Goal: Transaction & Acquisition: Purchase product/service

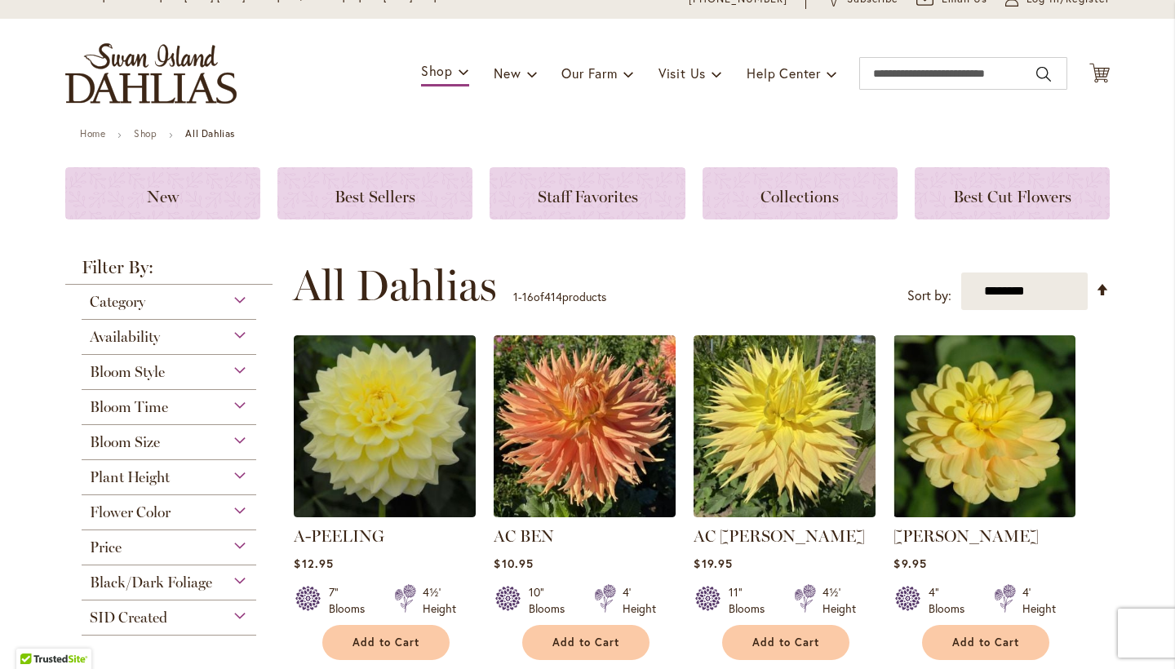
scroll to position [95, 0]
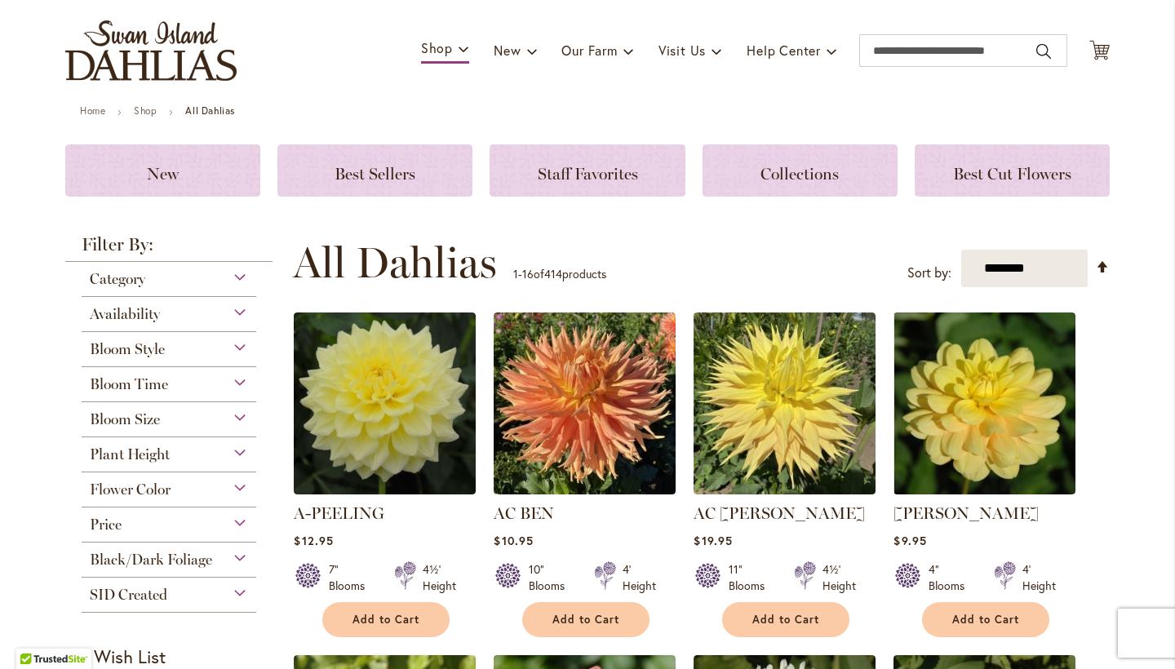
click at [237, 489] on div "Flower Color" at bounding box center [169, 485] width 175 height 26
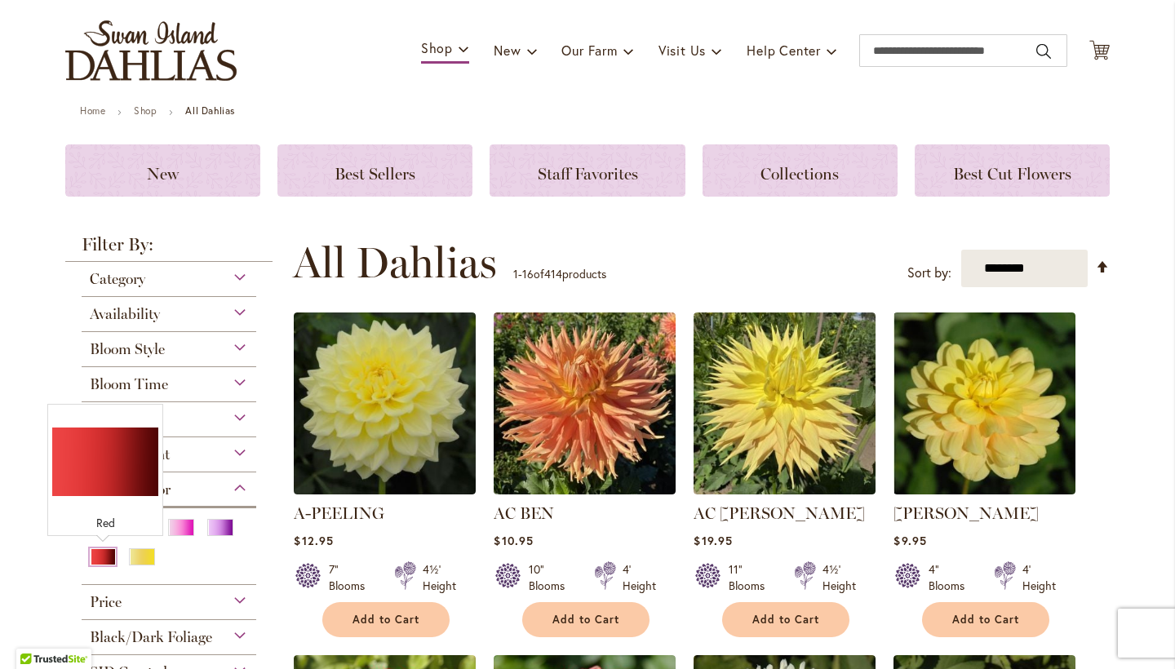
click at [100, 559] on div "Red" at bounding box center [103, 556] width 26 height 17
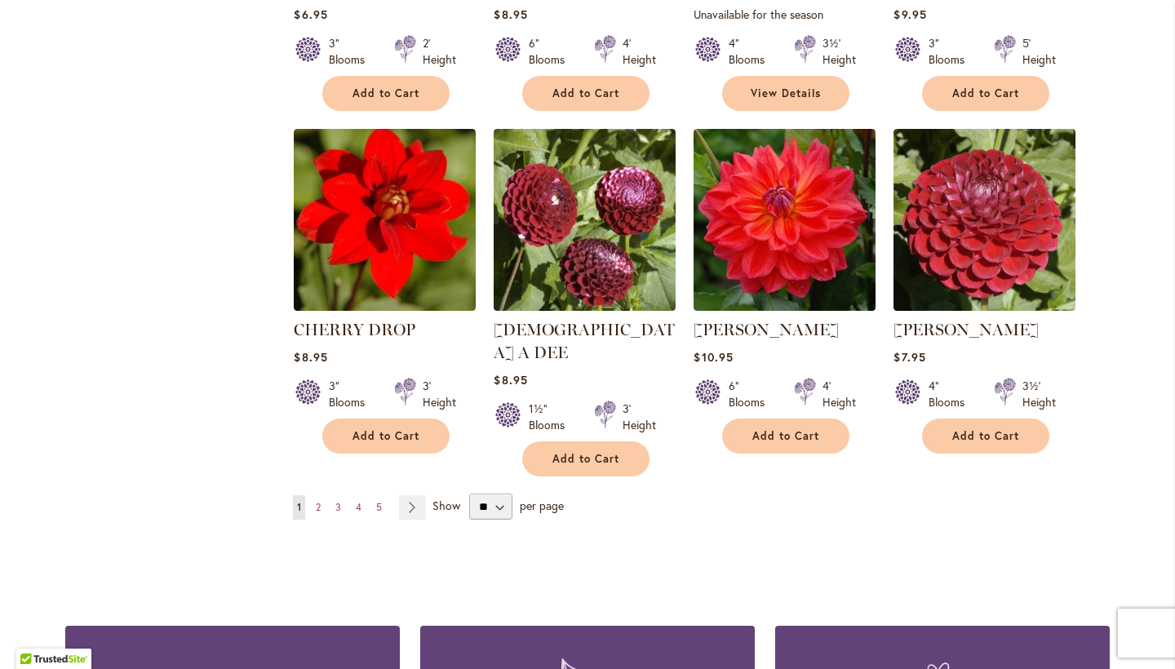
scroll to position [1282, 0]
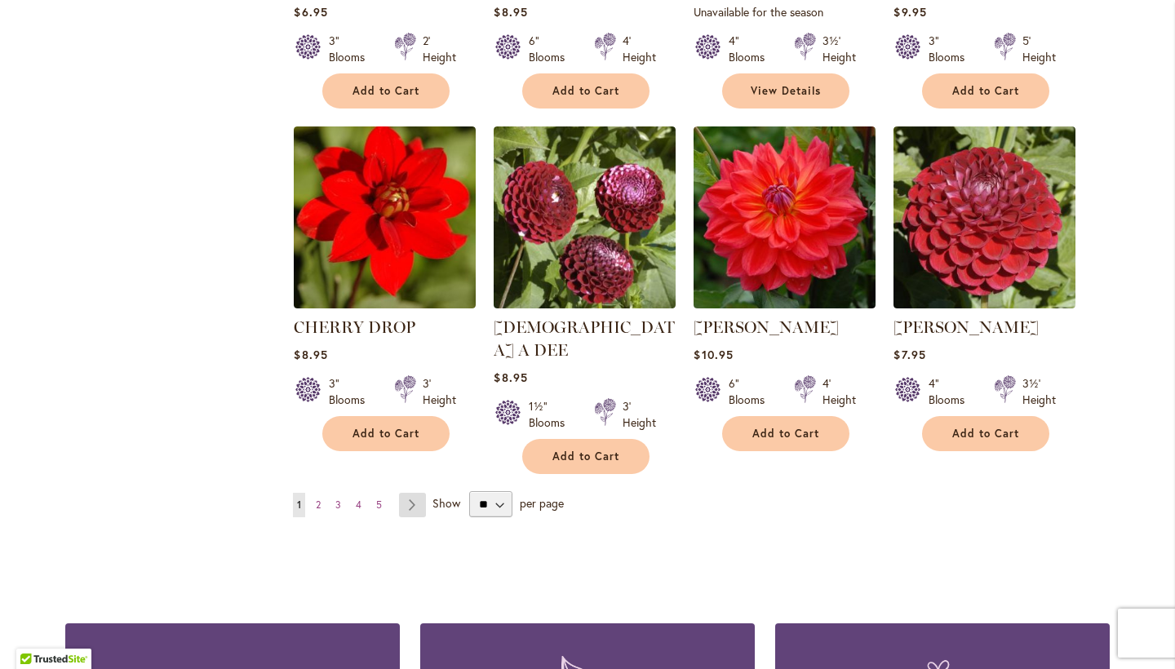
click at [415, 493] on link "Page Next" at bounding box center [412, 505] width 27 height 24
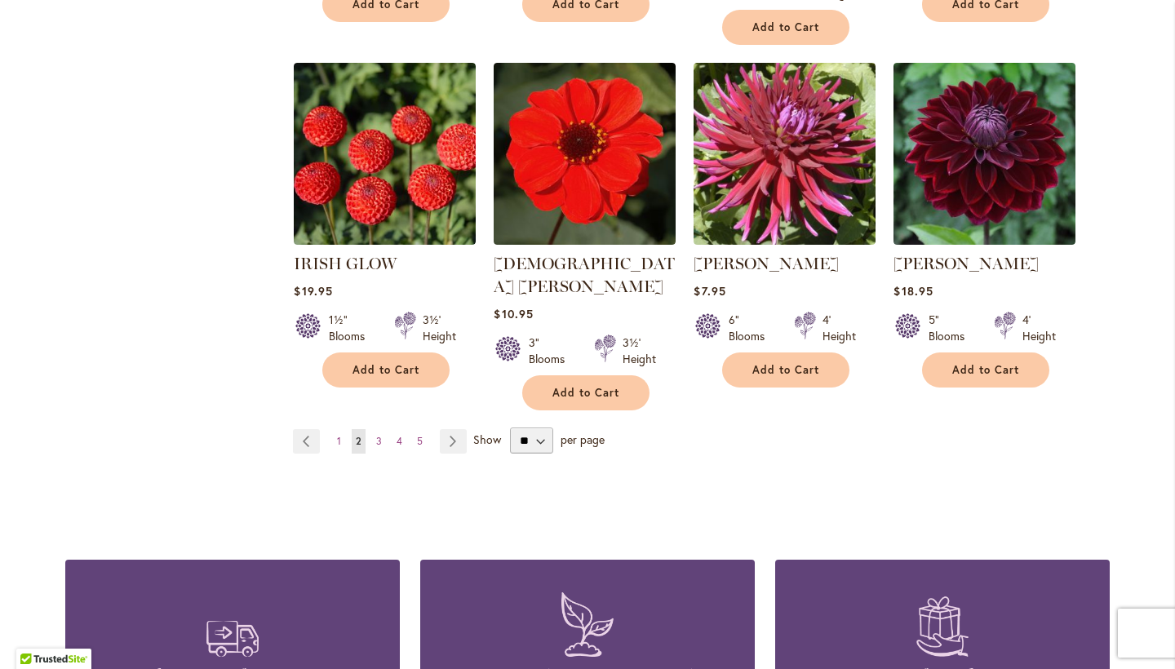
scroll to position [1392, 0]
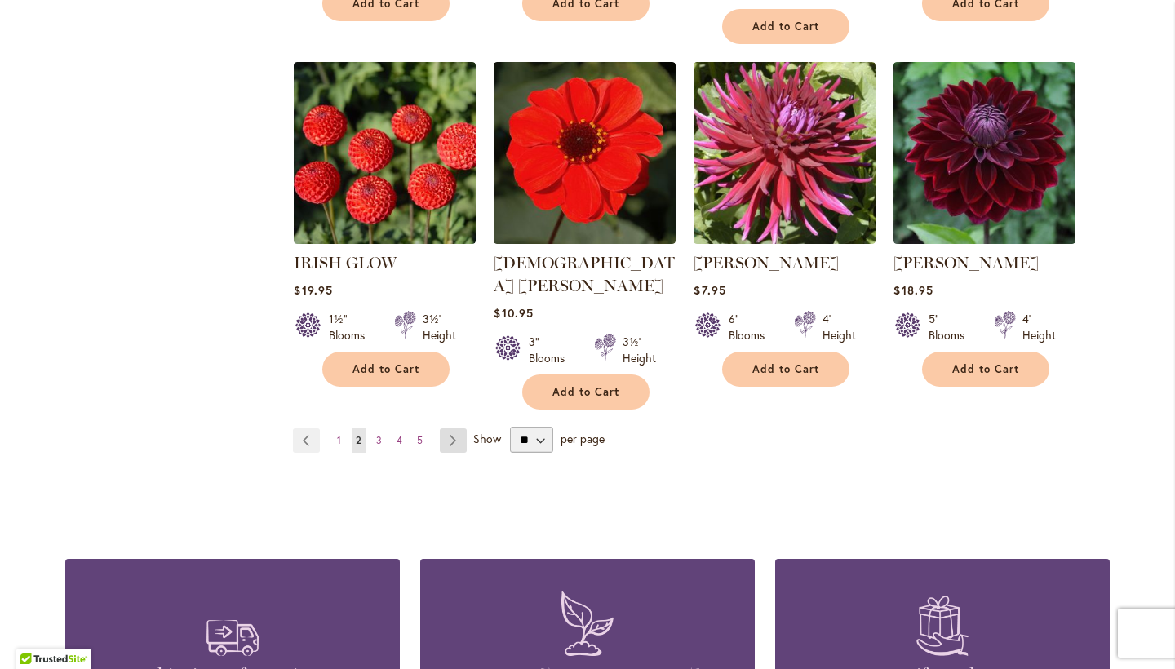
click at [454, 428] on link "Page Next" at bounding box center [453, 440] width 27 height 24
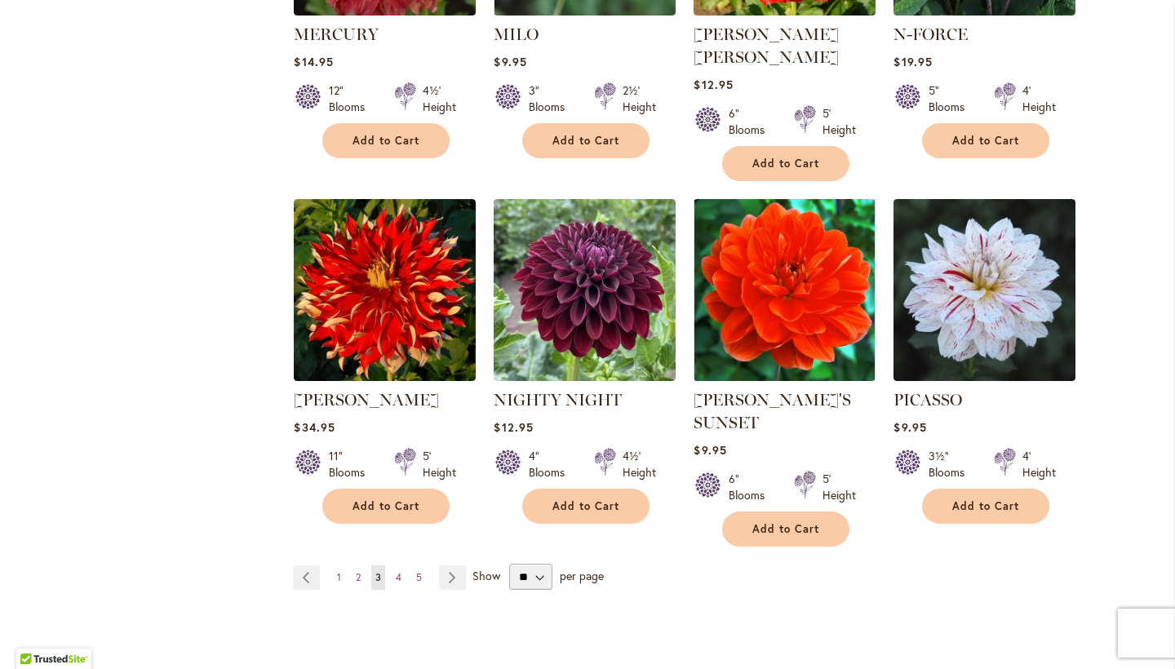
scroll to position [1234, 0]
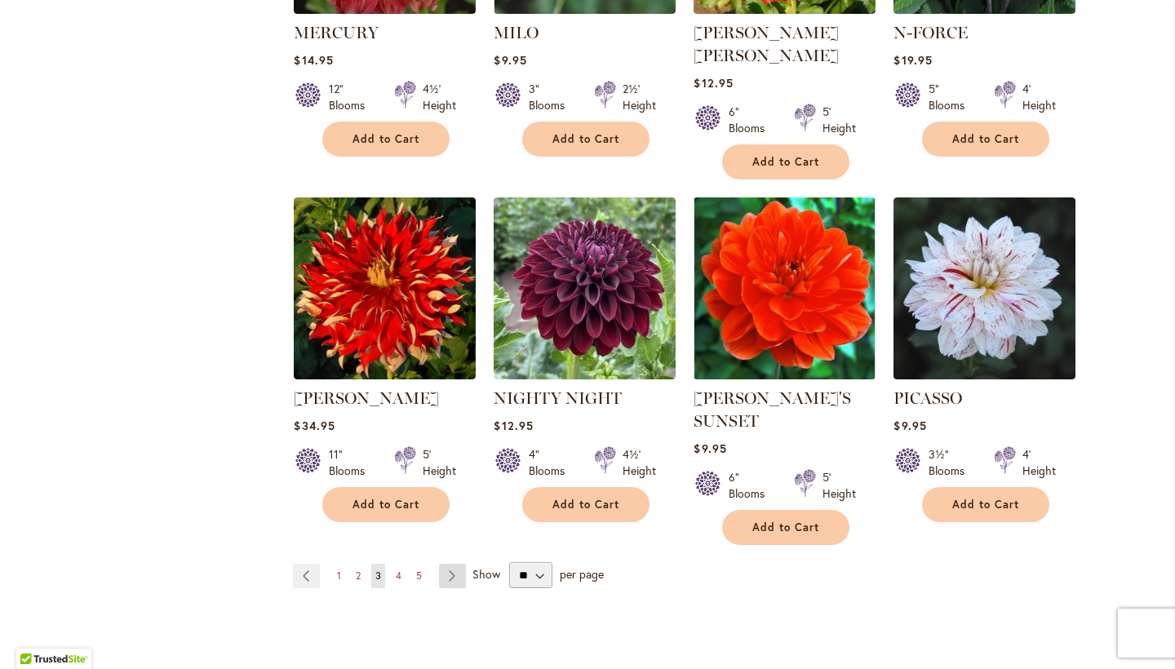
click at [455, 564] on link "Page Next" at bounding box center [452, 576] width 27 height 24
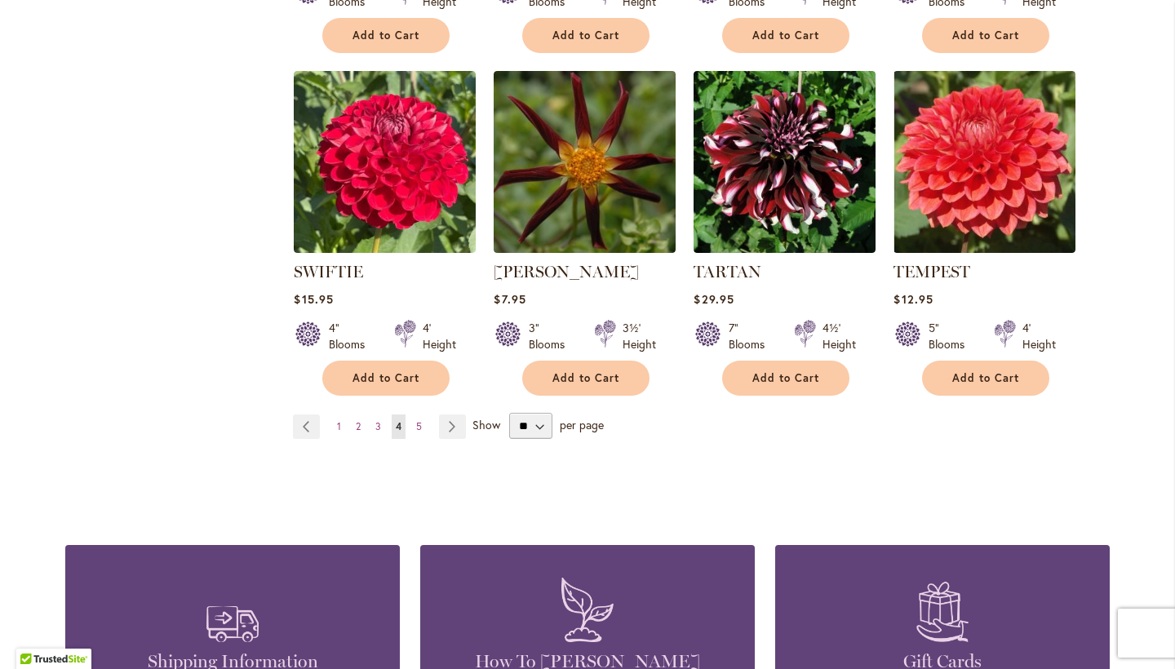
scroll to position [1367, 0]
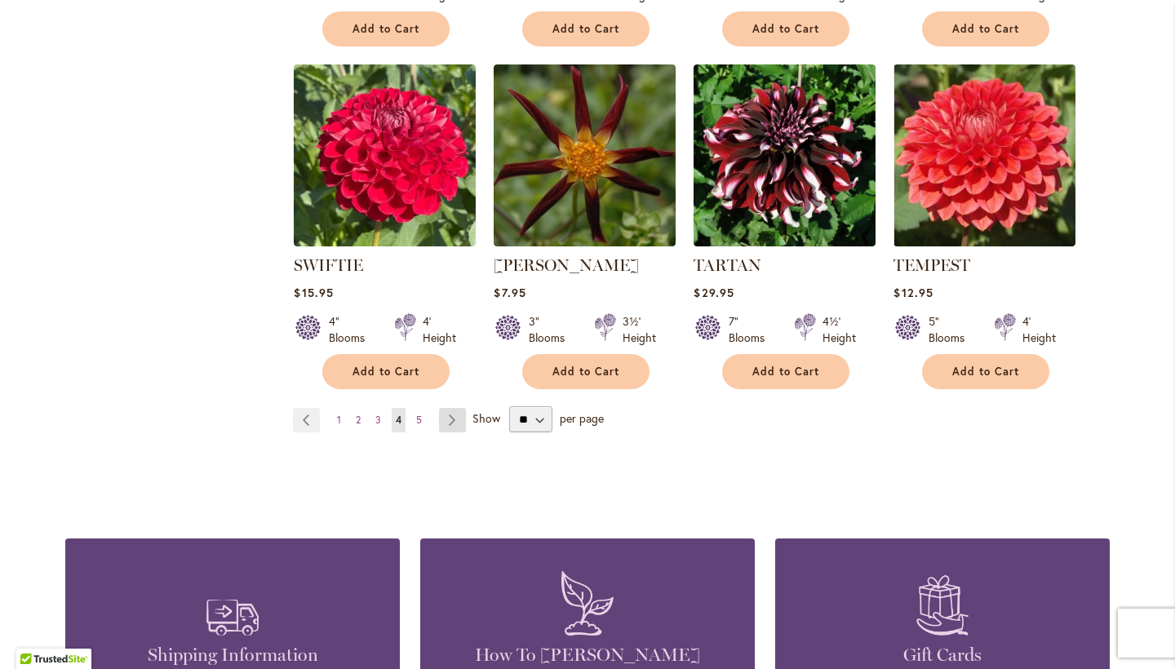
click at [460, 408] on link "Page Next" at bounding box center [452, 420] width 27 height 24
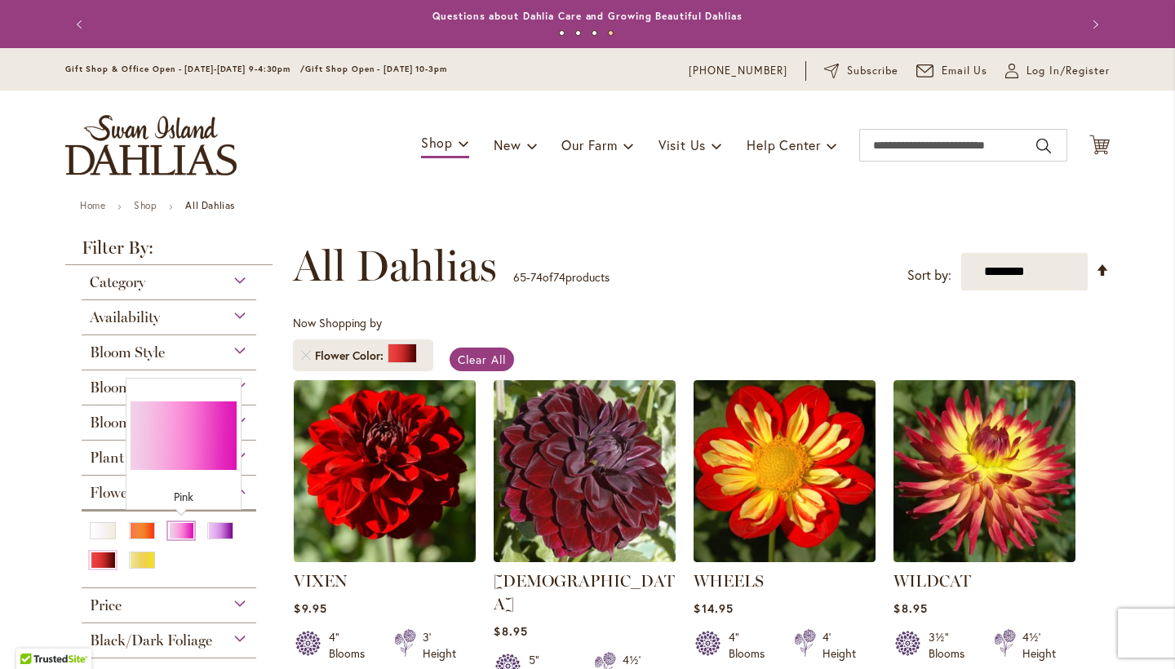
click at [190, 529] on div "Pink" at bounding box center [181, 530] width 26 height 17
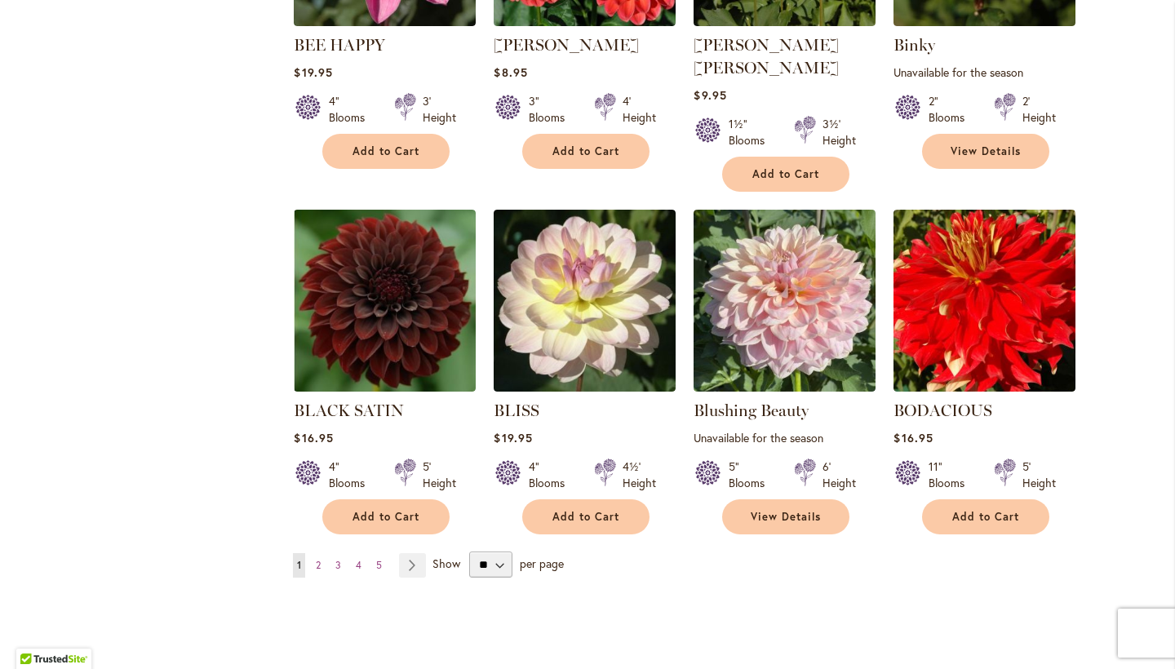
scroll to position [1222, 0]
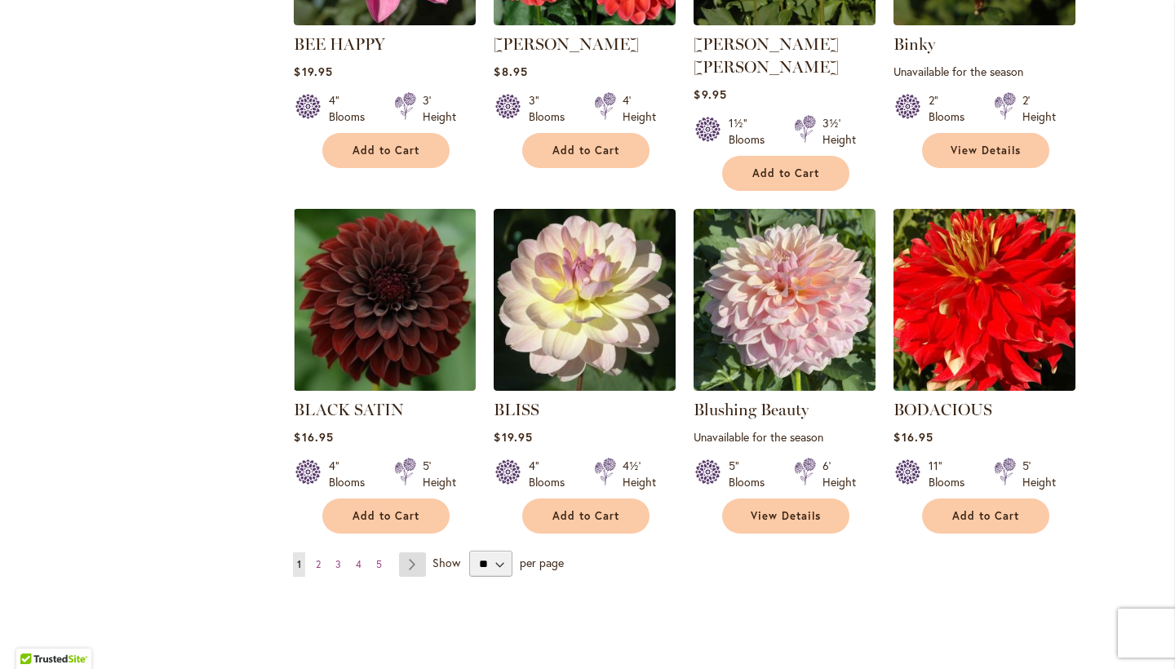
click at [411, 552] on link "Page Next" at bounding box center [412, 564] width 27 height 24
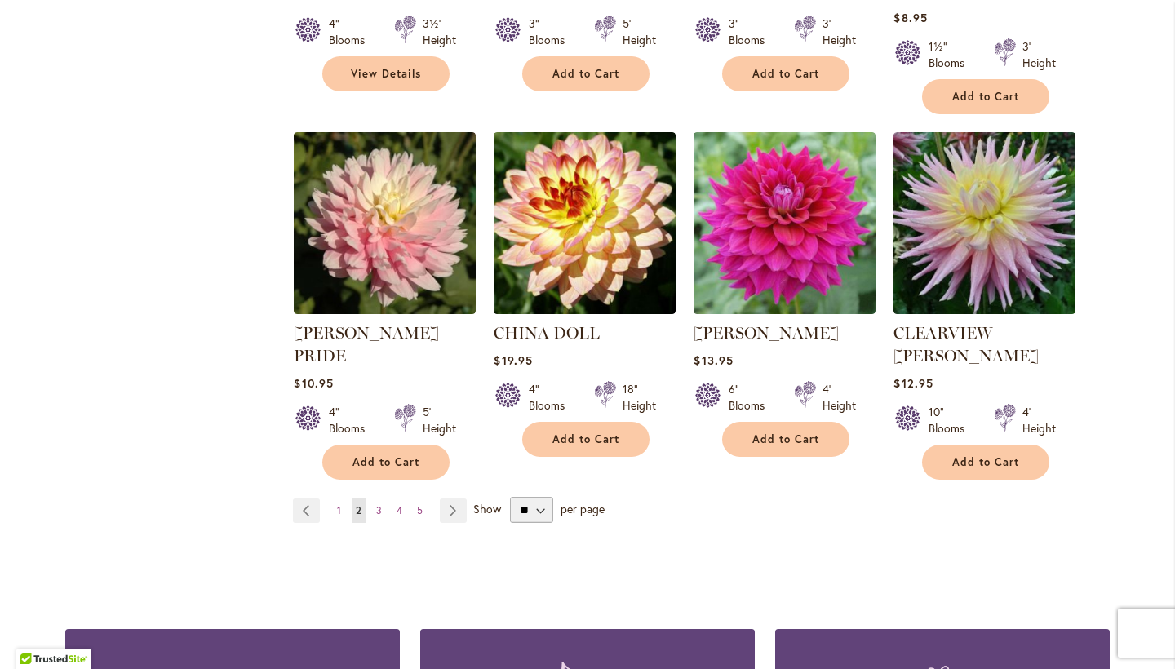
scroll to position [1342, 0]
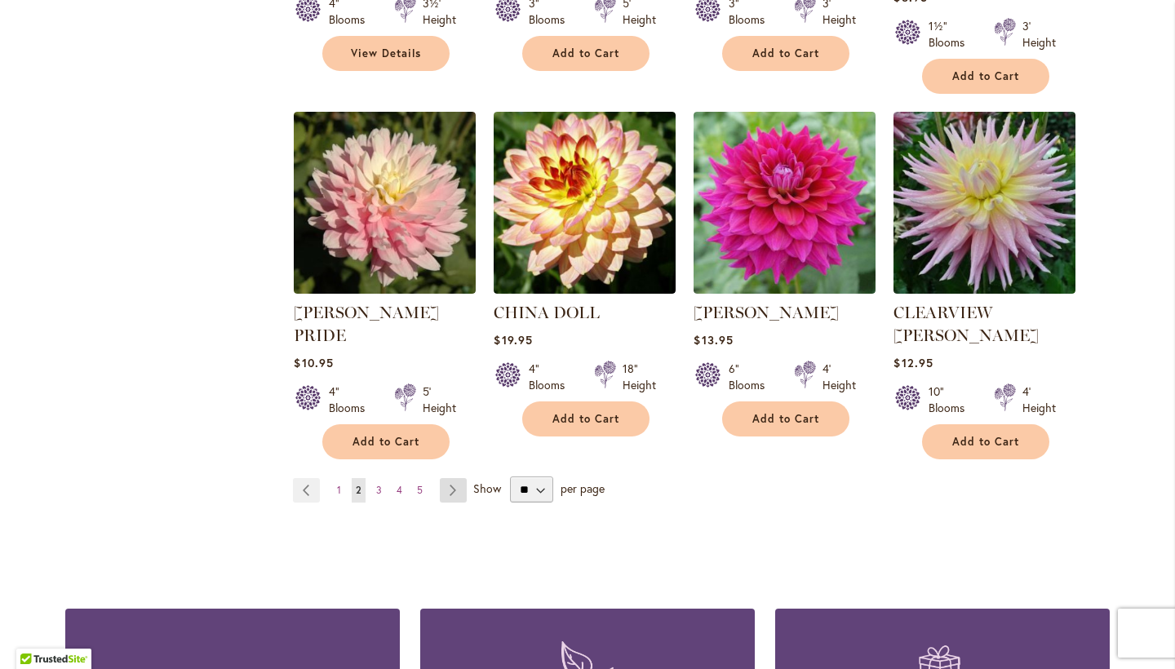
click at [448, 478] on link "Page Next" at bounding box center [453, 490] width 27 height 24
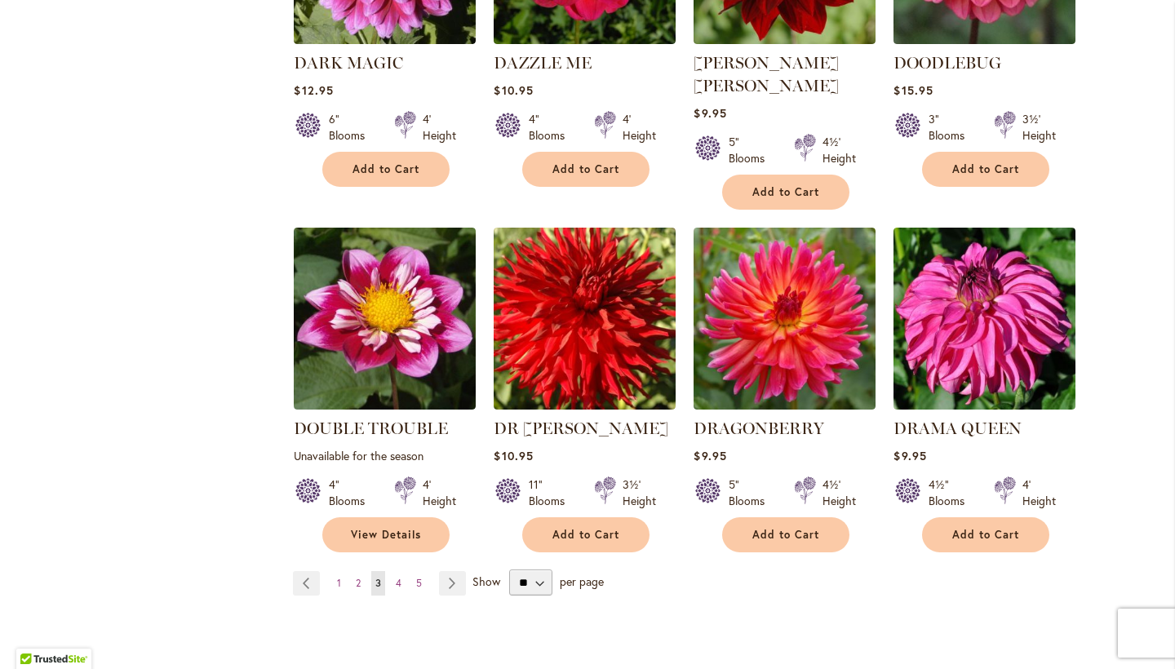
scroll to position [1205, 0]
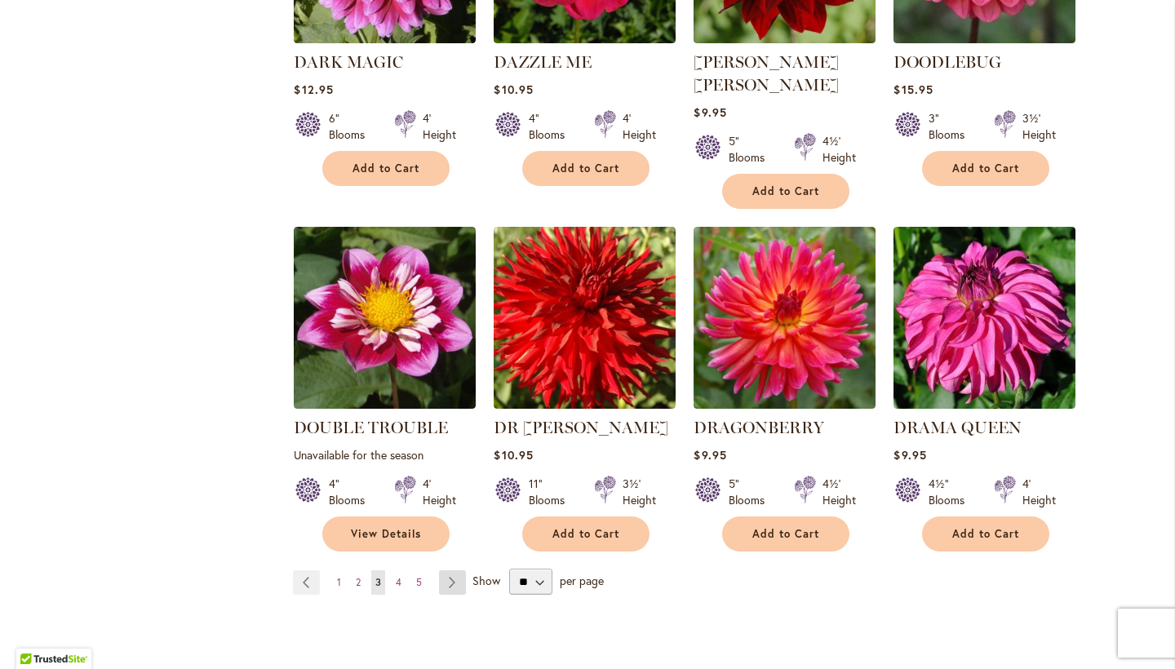
click at [456, 570] on link "Page Next" at bounding box center [452, 582] width 27 height 24
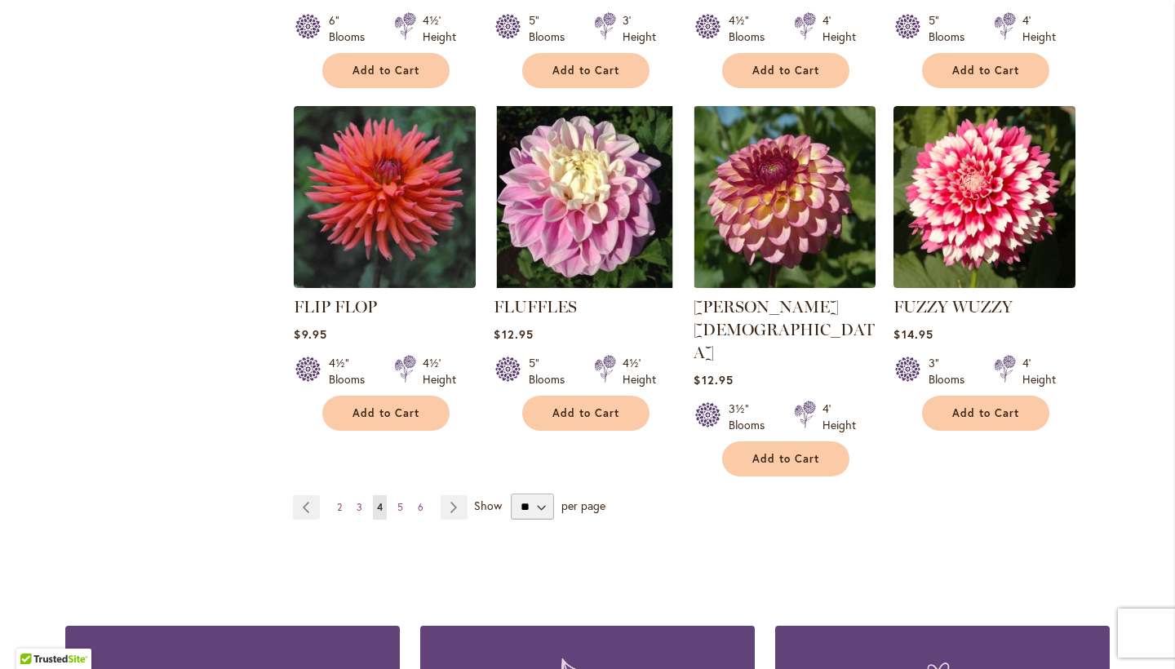
scroll to position [1303, 0]
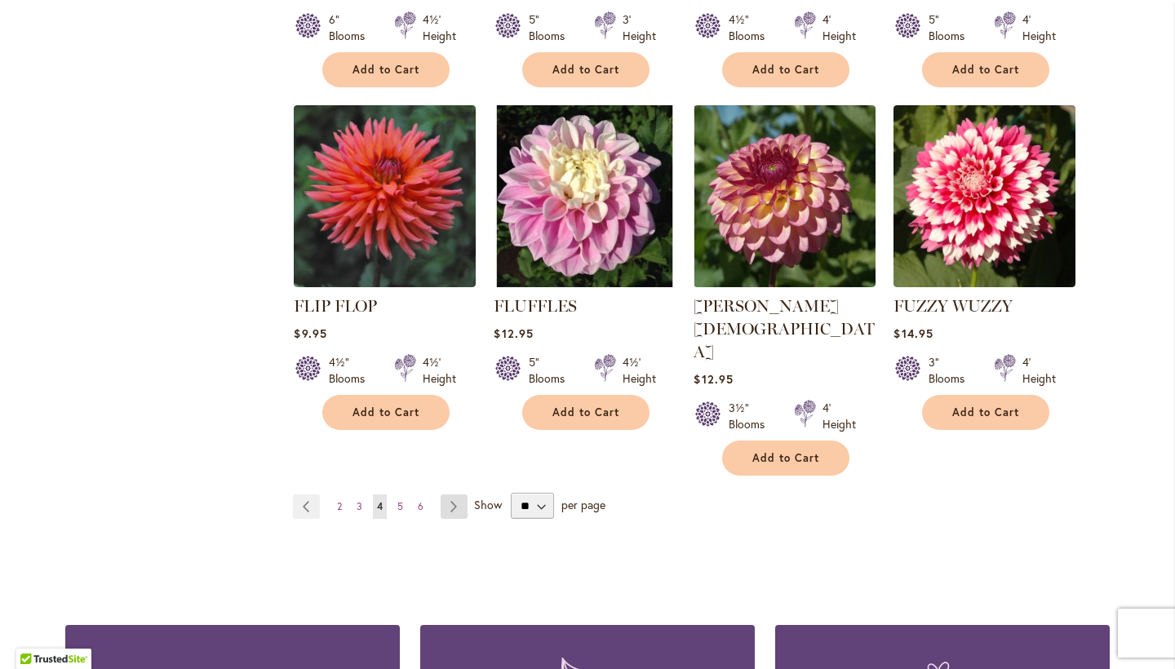
click at [456, 495] on link "Page Next" at bounding box center [454, 507] width 27 height 24
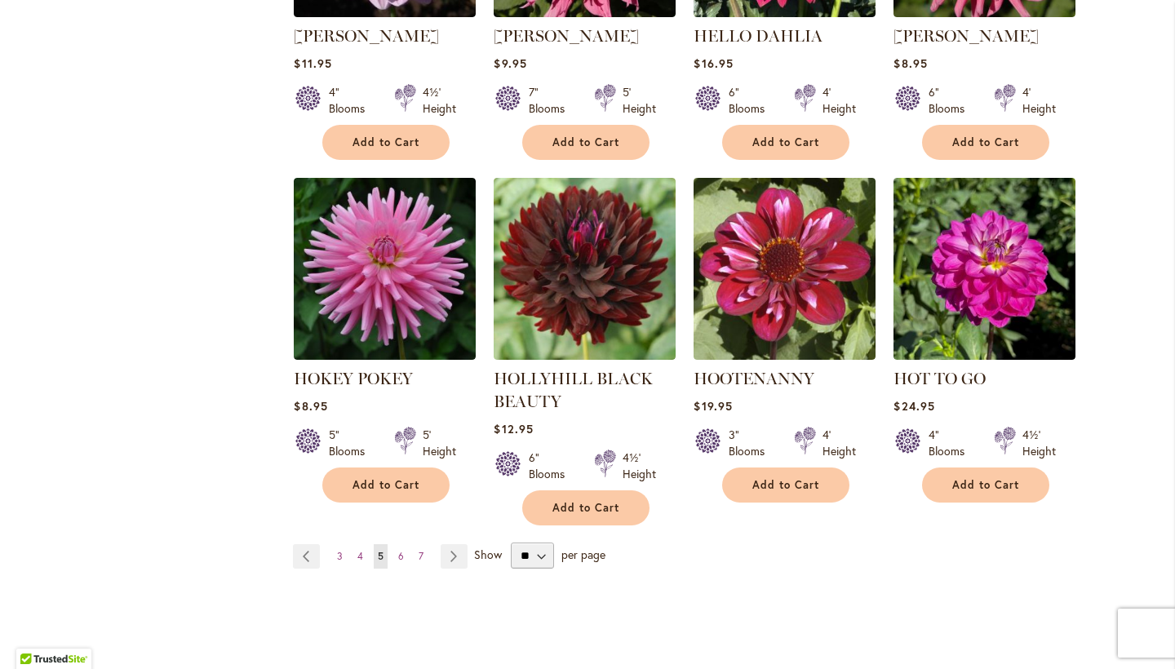
scroll to position [1256, 0]
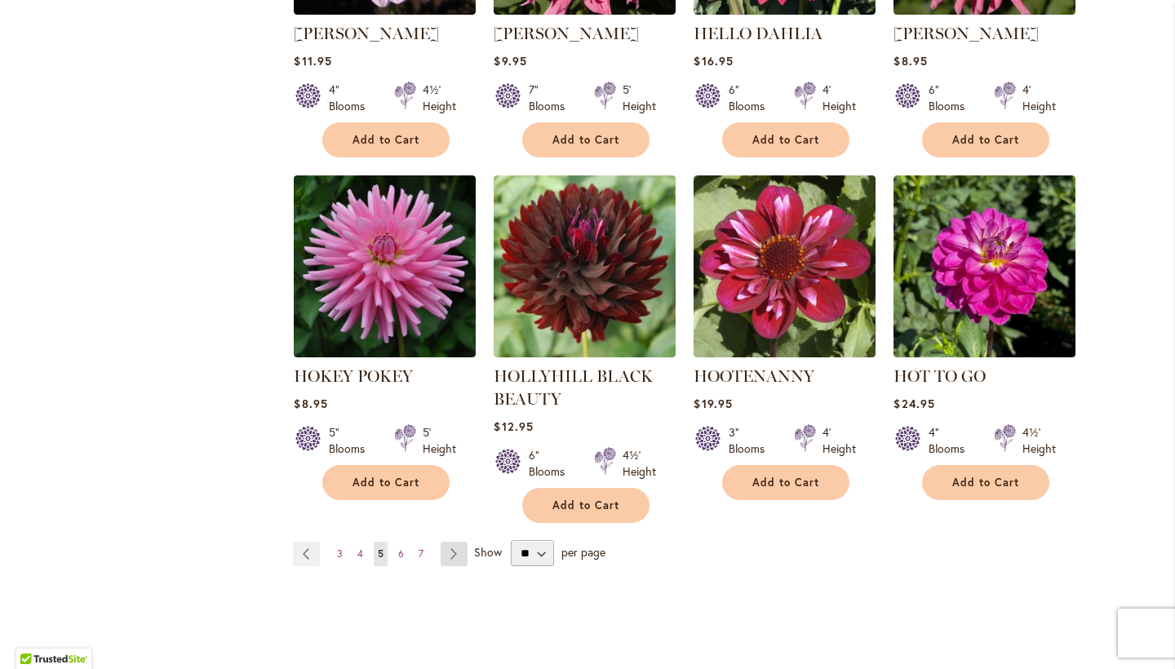
click at [454, 542] on link "Page Next" at bounding box center [454, 554] width 27 height 24
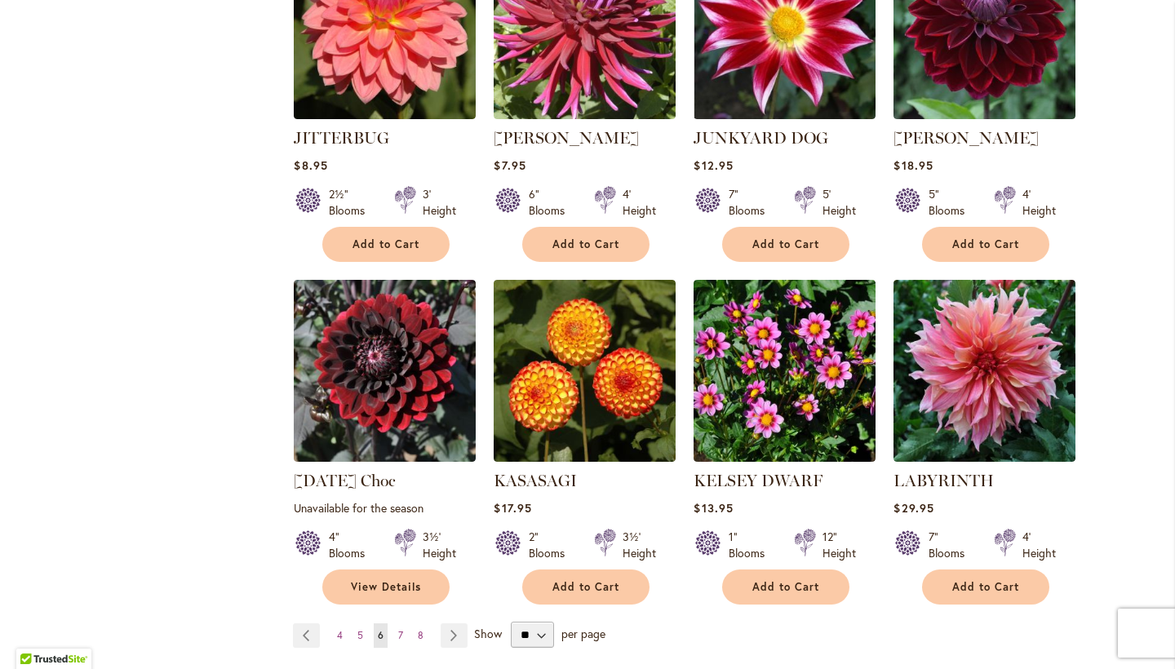
scroll to position [1154, 0]
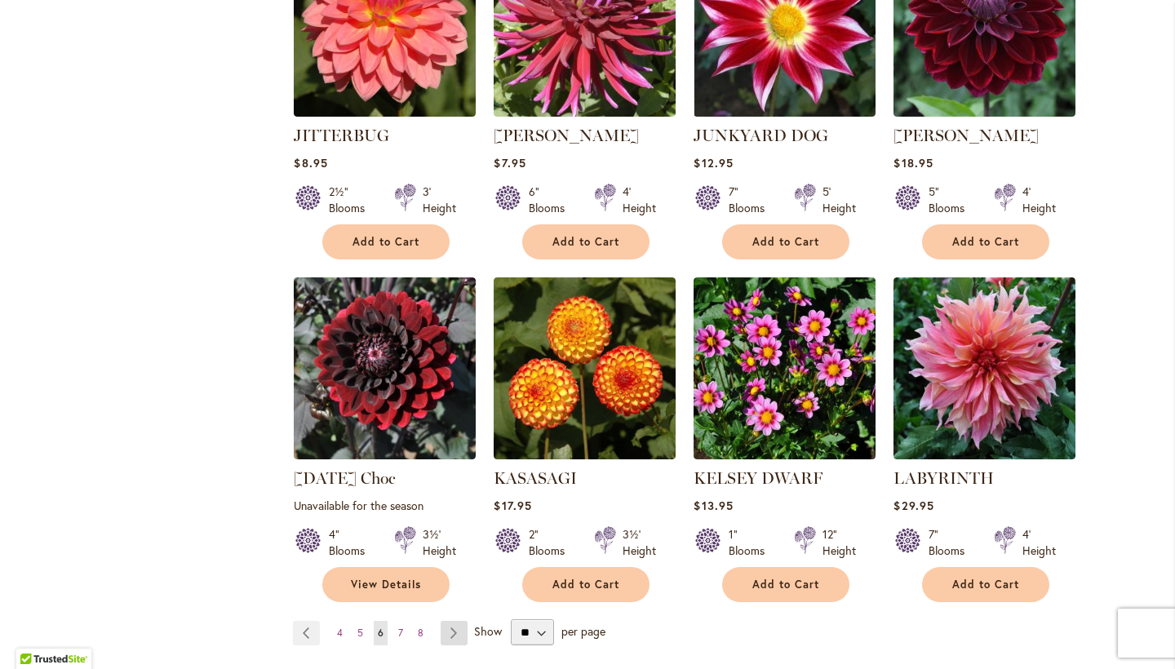
click at [454, 621] on link "Page Next" at bounding box center [454, 633] width 27 height 24
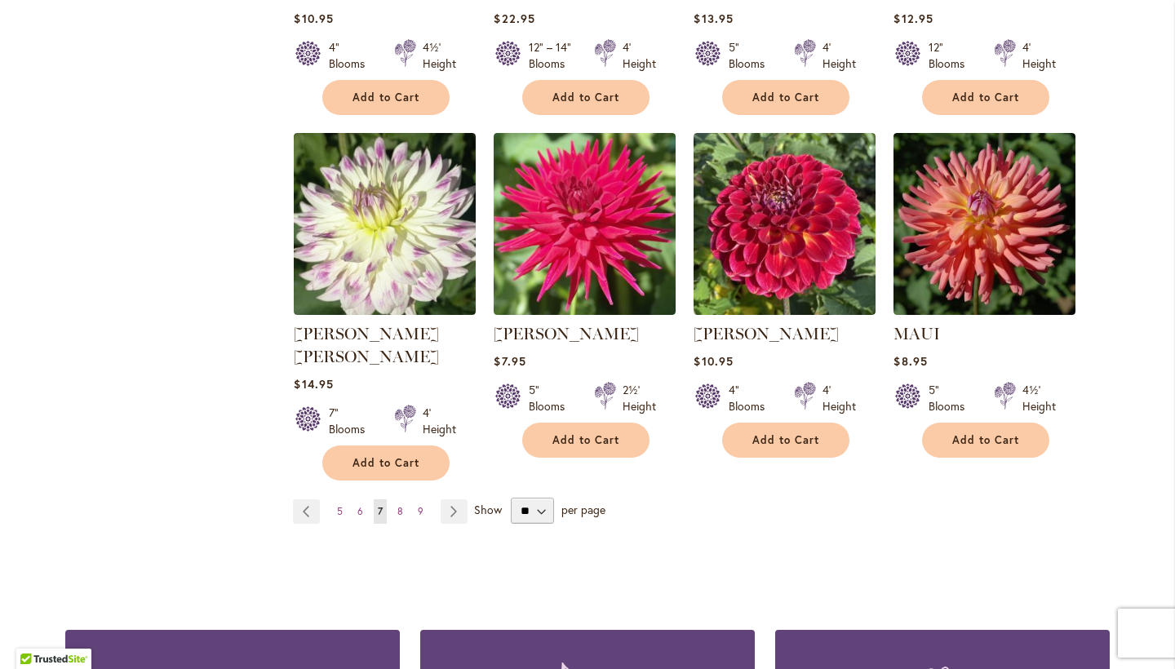
scroll to position [1276, 0]
click at [455, 499] on link "Page Next" at bounding box center [454, 511] width 27 height 24
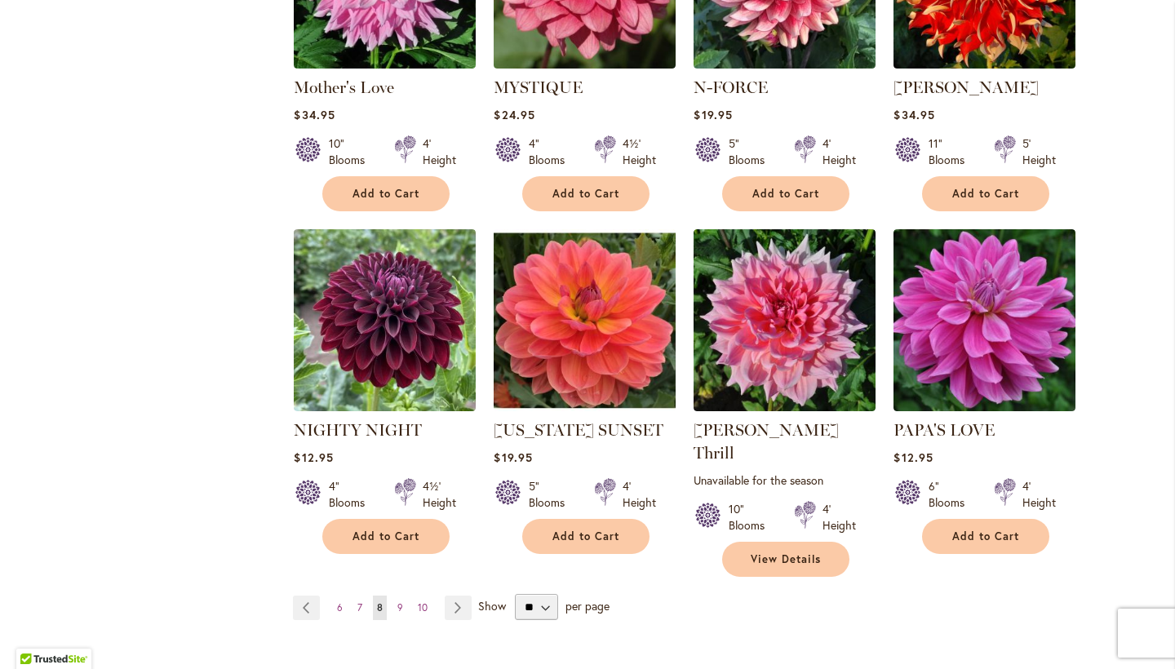
scroll to position [1204, 0]
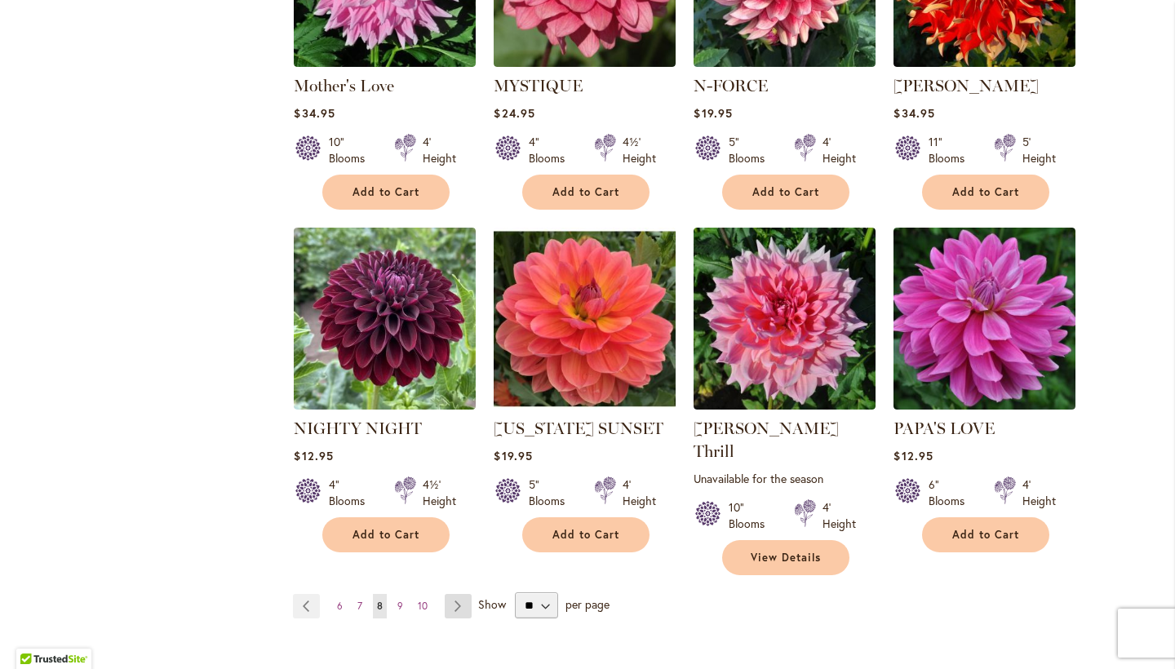
click at [457, 594] on link "Page Next" at bounding box center [458, 606] width 27 height 24
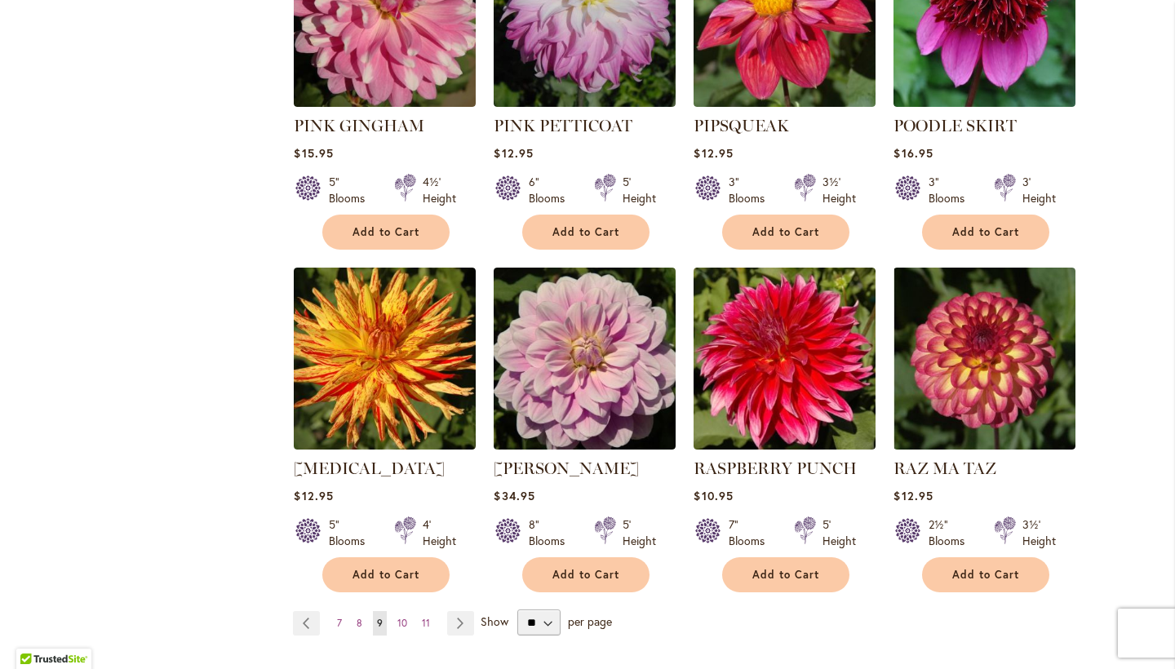
scroll to position [1188, 0]
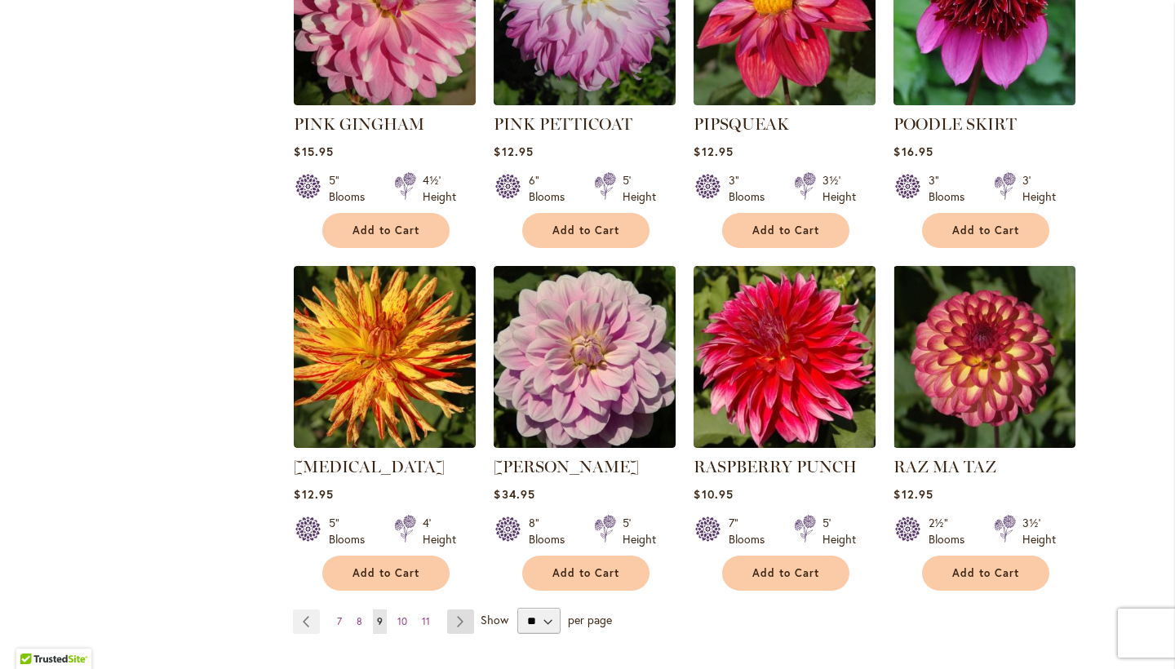
click at [457, 610] on link "Page Next" at bounding box center [460, 622] width 27 height 24
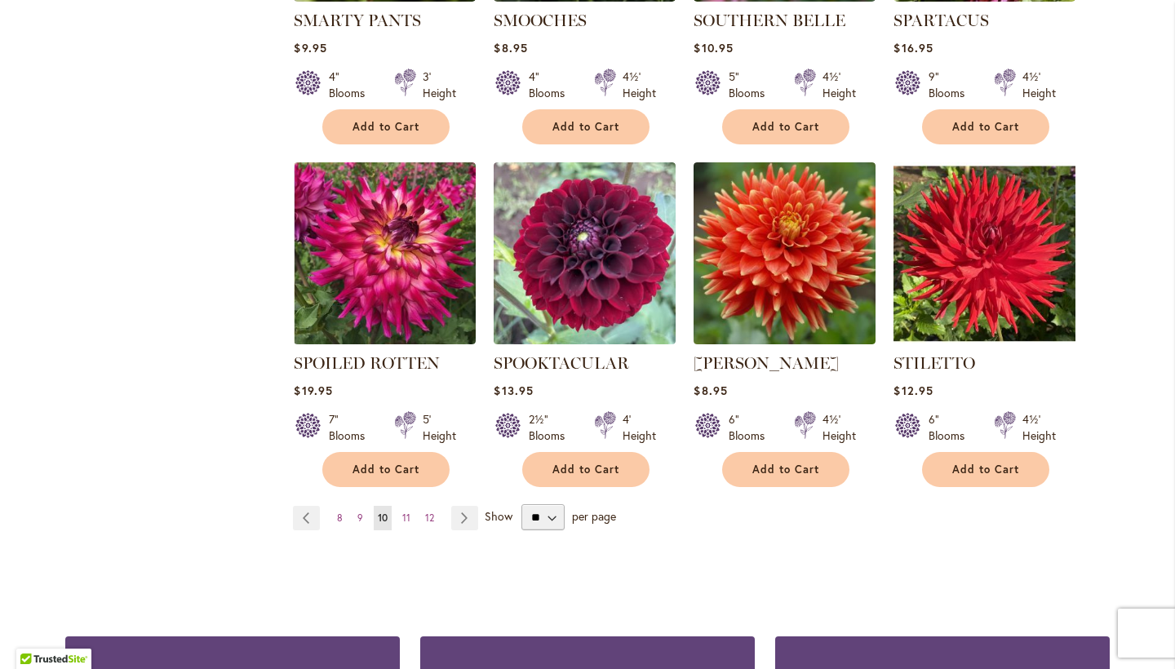
scroll to position [1249, 0]
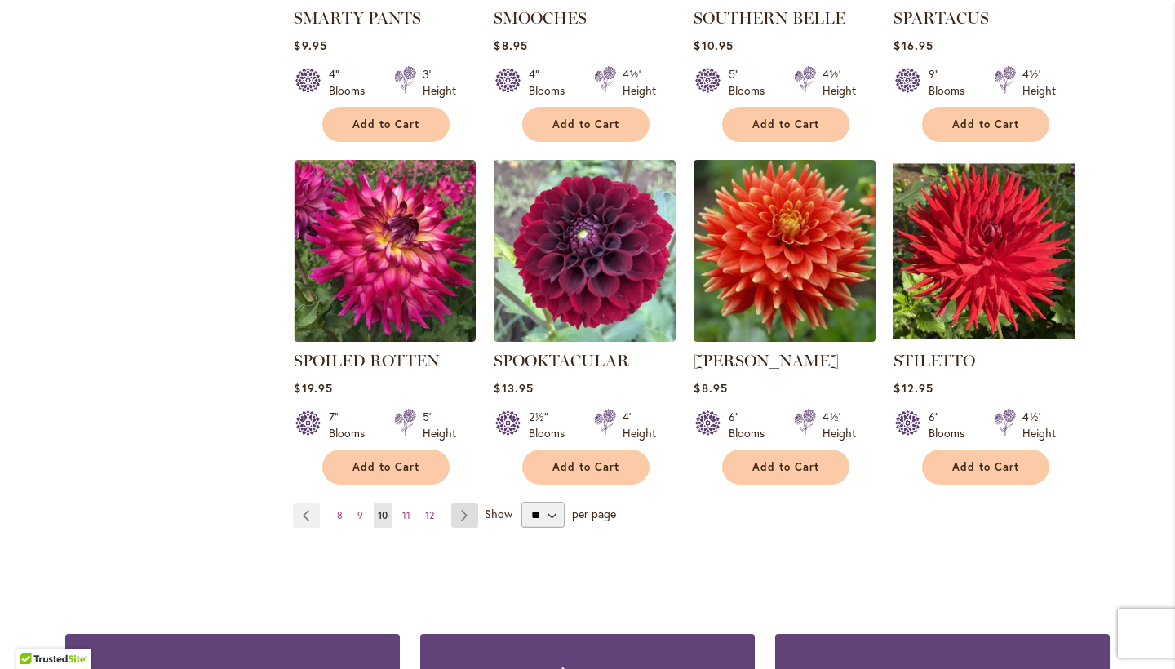
click at [463, 516] on link "Page Next" at bounding box center [464, 516] width 27 height 24
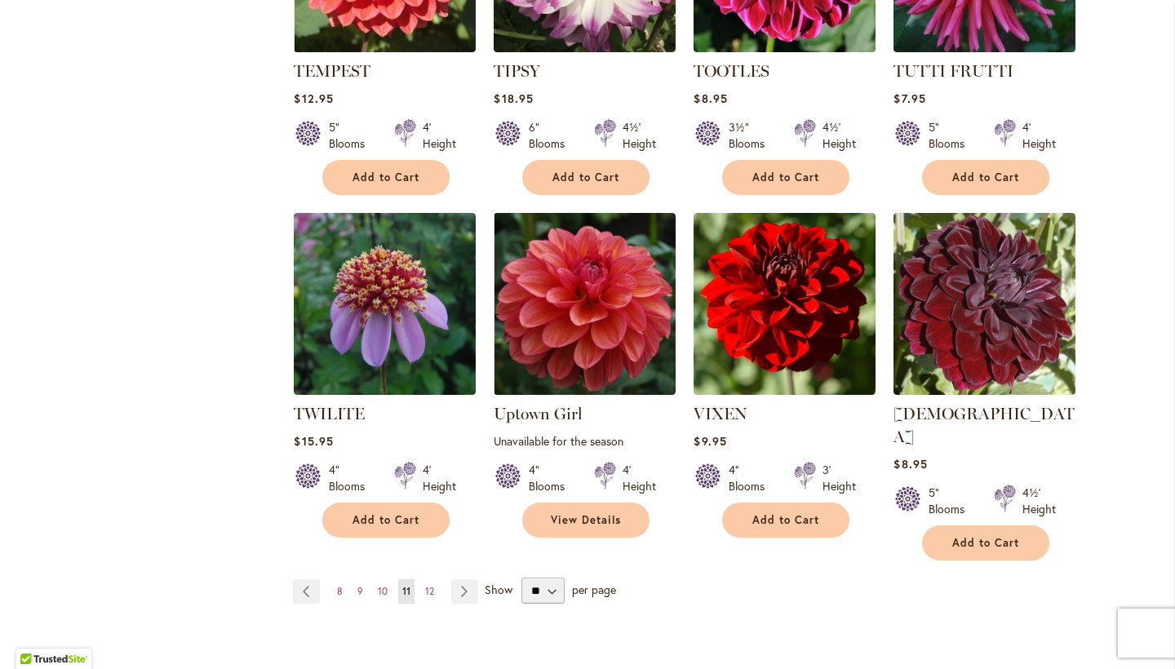
scroll to position [1203, 0]
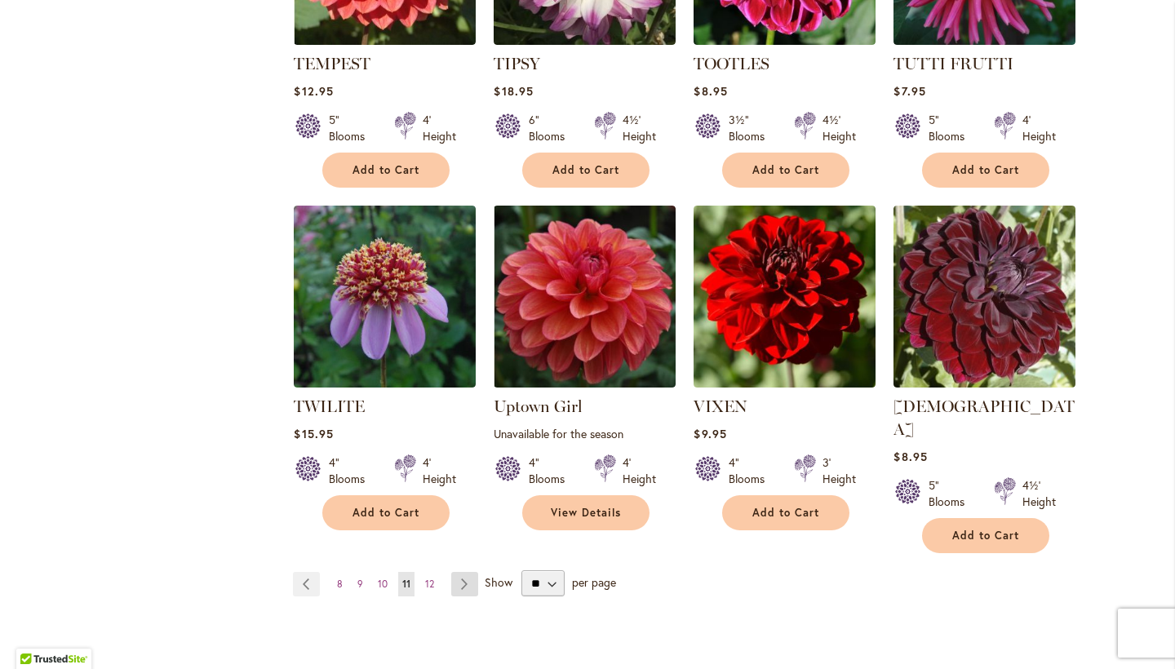
click at [464, 572] on link "Page Next" at bounding box center [464, 584] width 27 height 24
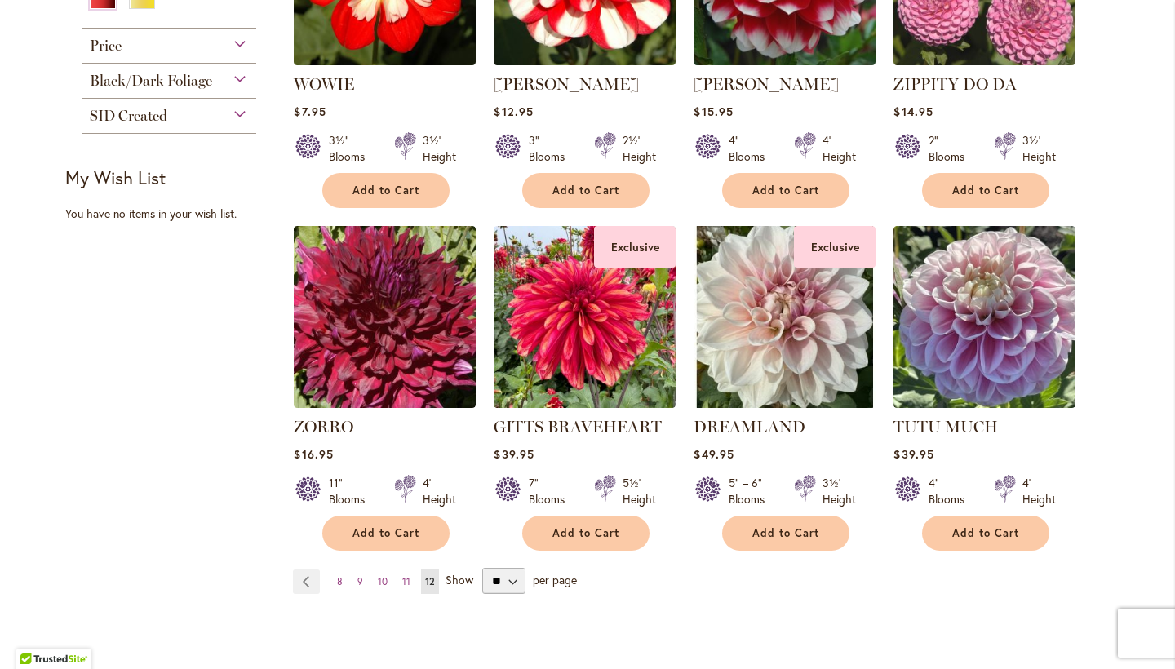
scroll to position [841, 0]
